Goal: Information Seeking & Learning: Learn about a topic

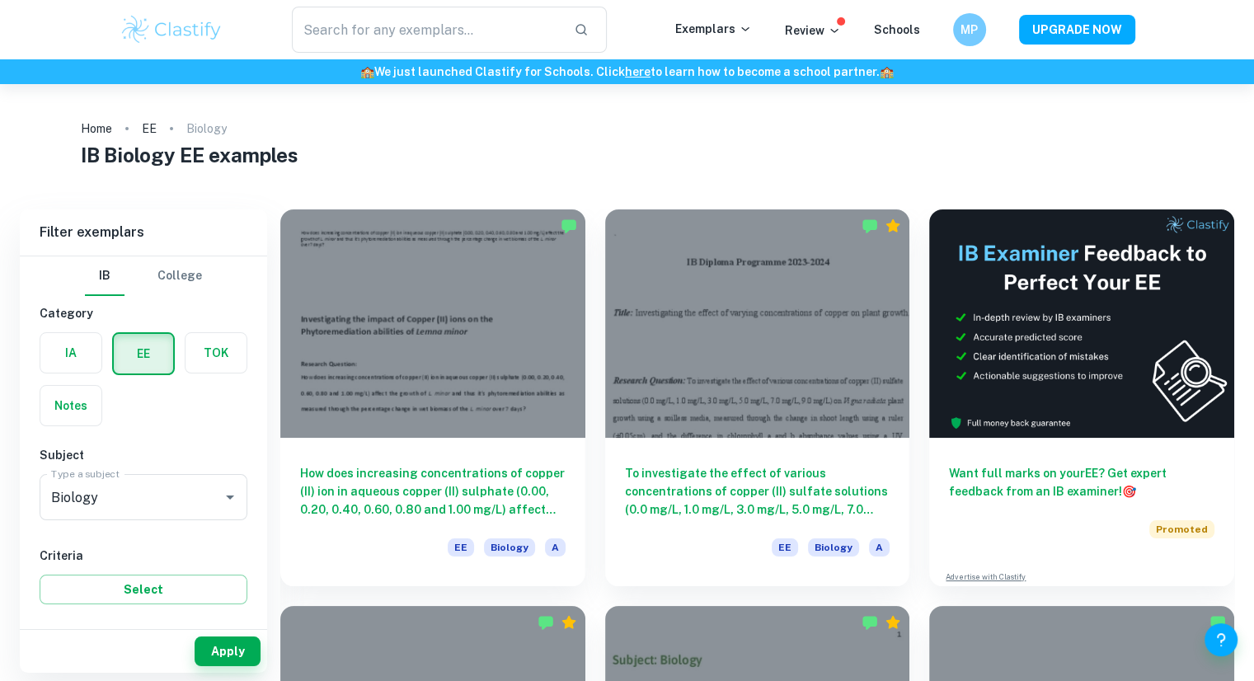
click at [87, 356] on label "button" at bounding box center [70, 353] width 61 height 40
click at [0, 0] on input "radio" at bounding box center [0, 0] width 0 height 0
click at [158, 486] on input "Biology" at bounding box center [120, 497] width 147 height 31
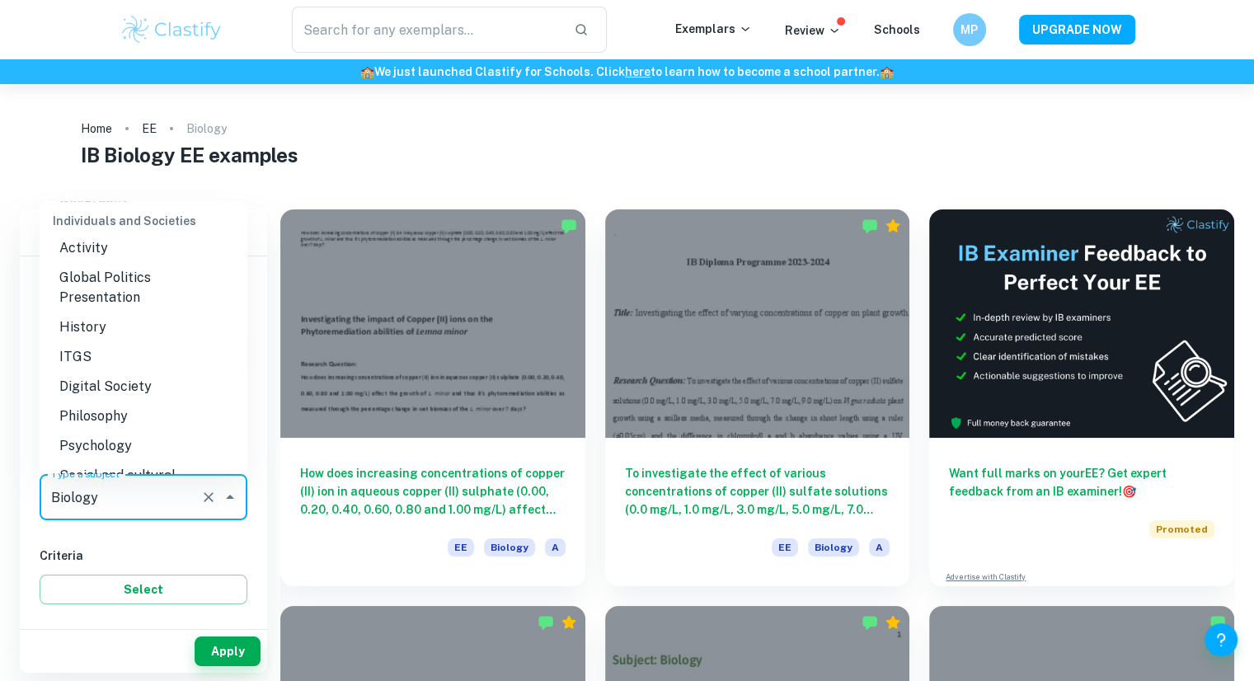
scroll to position [1653, 0]
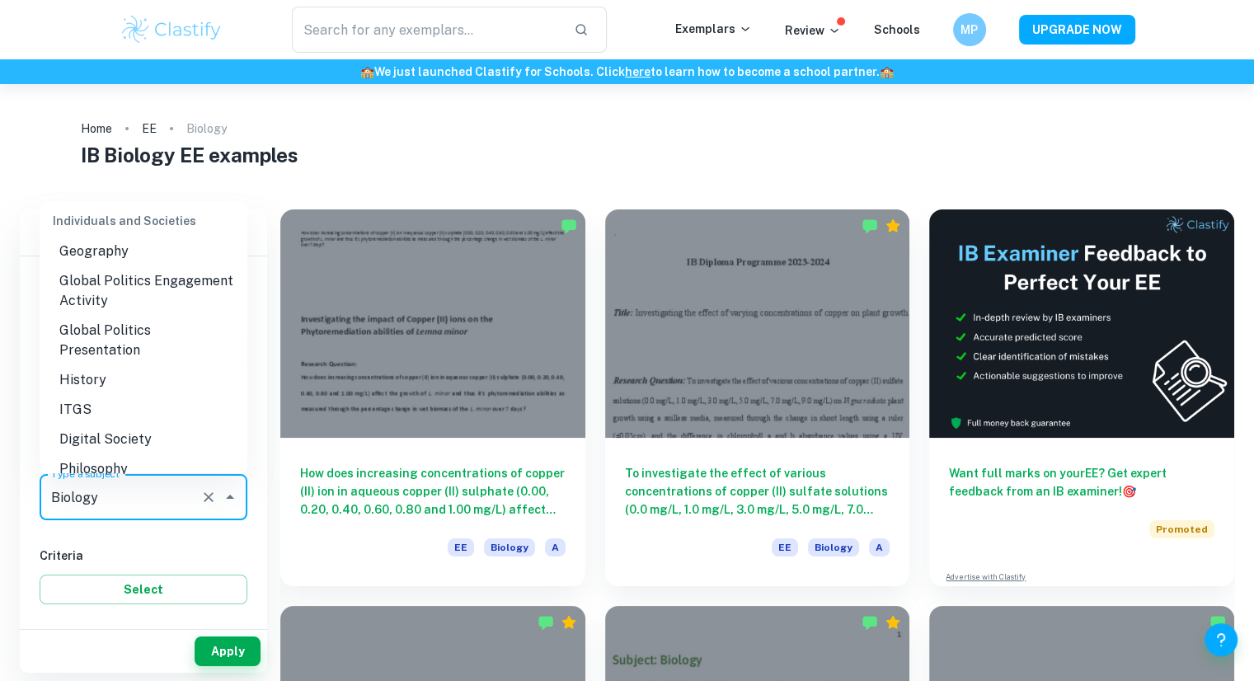
click at [115, 374] on li "History" at bounding box center [144, 380] width 208 height 30
type input "History"
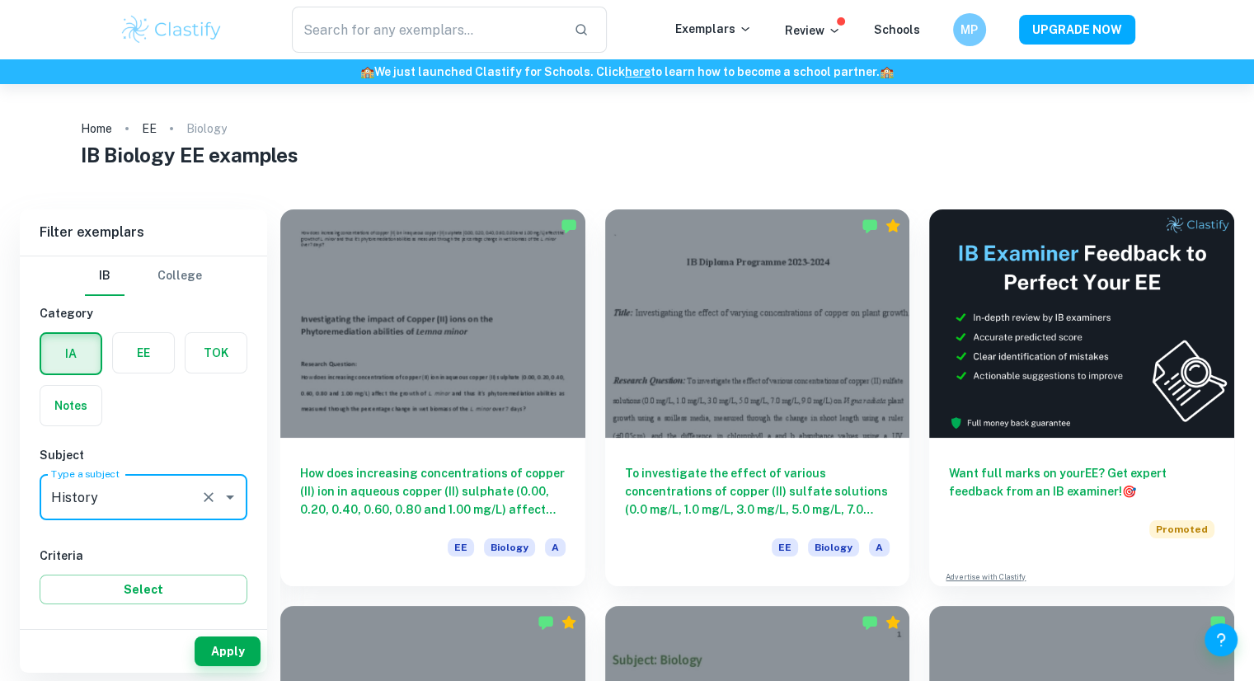
click at [207, 637] on button "Apply" at bounding box center [228, 652] width 66 height 30
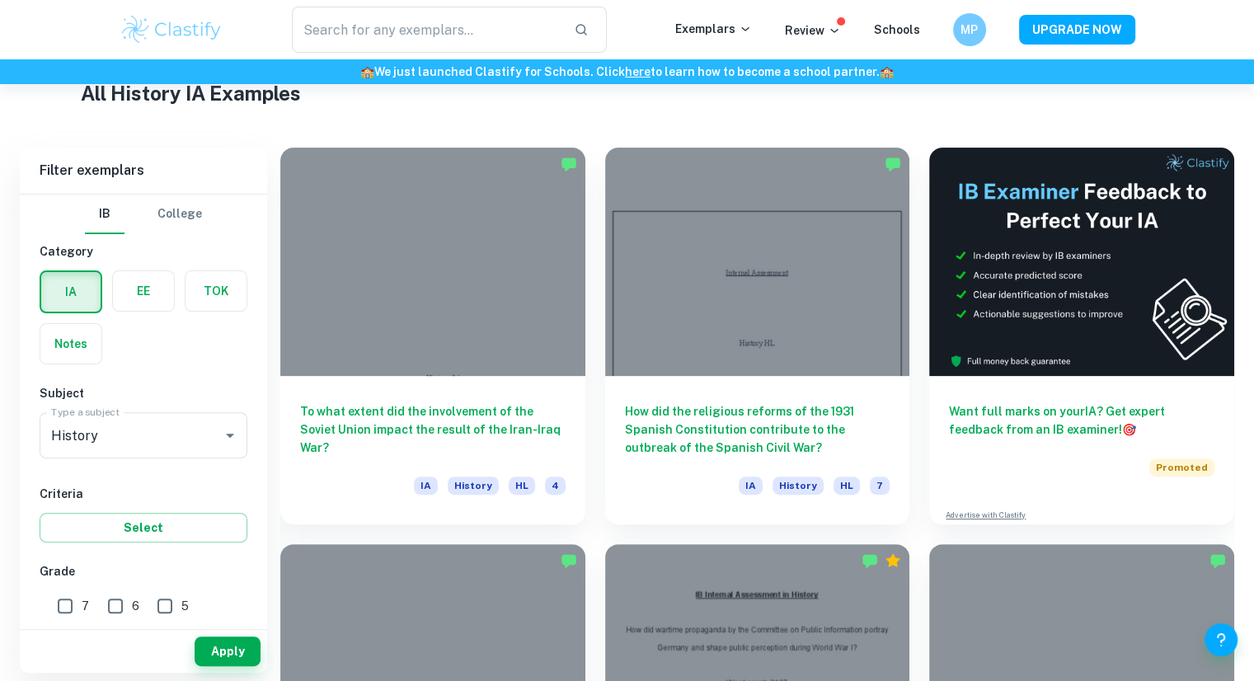
scroll to position [409, 0]
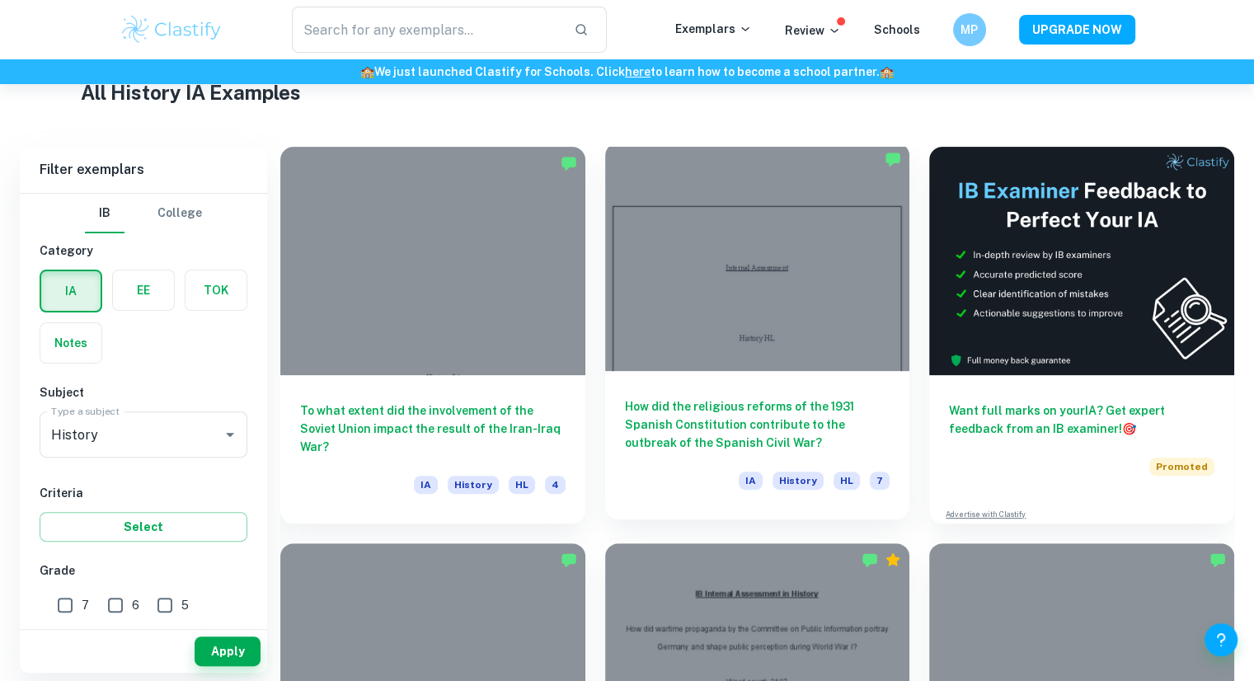
click at [731, 391] on div "How did the religious reforms of the 1931 Spanish Constitution contribute to th…" at bounding box center [757, 445] width 305 height 148
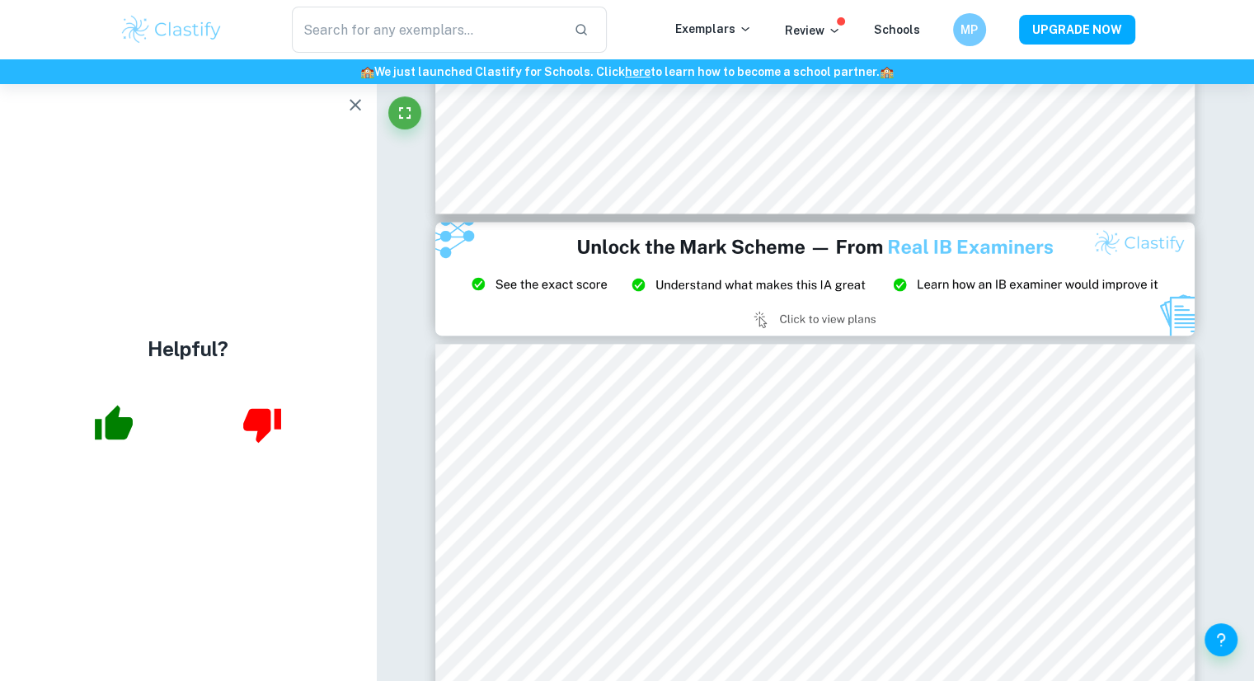
scroll to position [2162, 0]
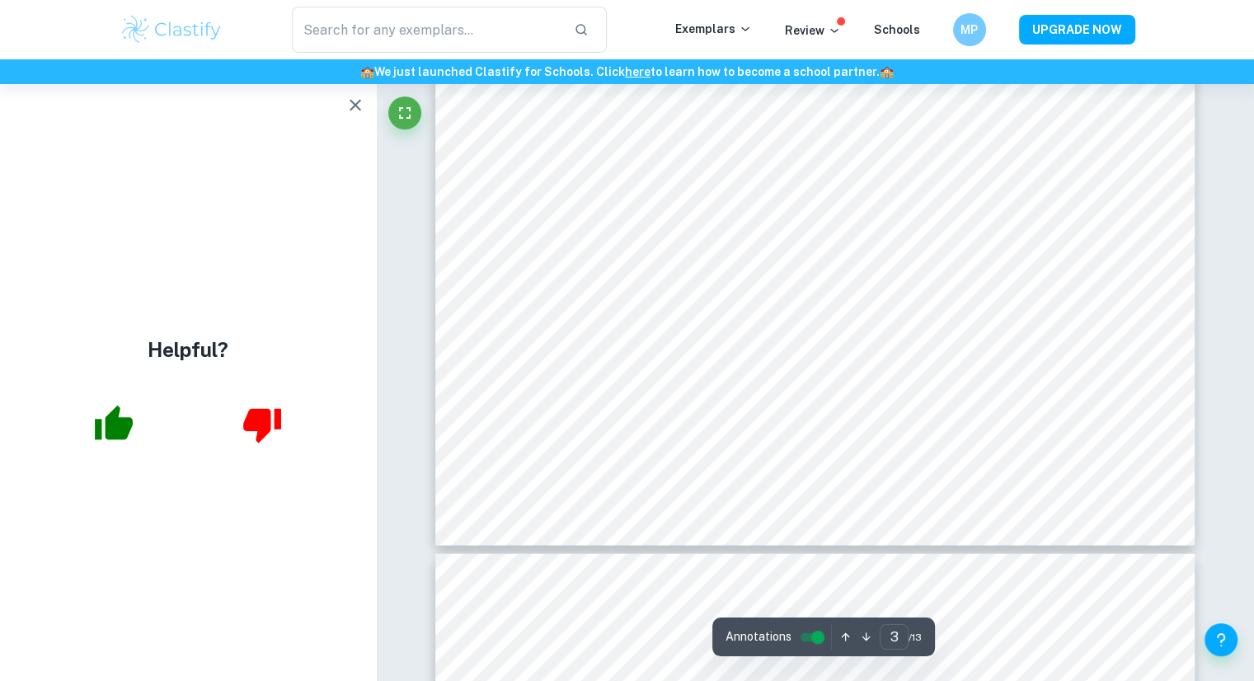
type input "4"
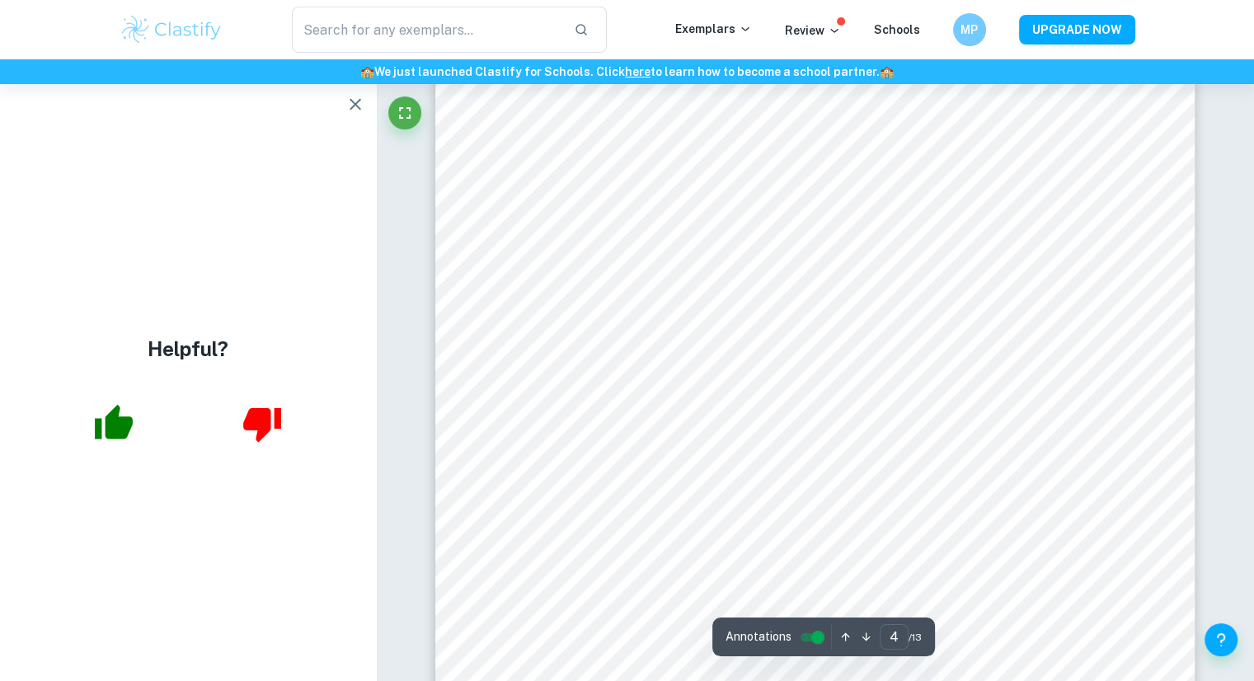
scroll to position [3733, 0]
